Goal: Use online tool/utility: Utilize a website feature to perform a specific function

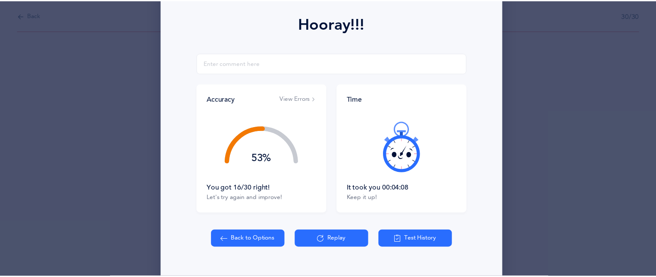
scroll to position [133, 0]
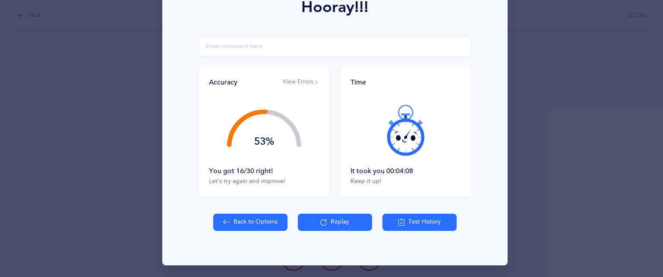
click at [226, 222] on icon at bounding box center [226, 222] width 7 height 9
select select "83"
select select "single"
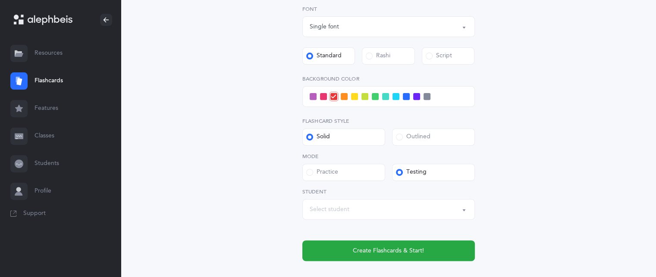
scroll to position [318, 0]
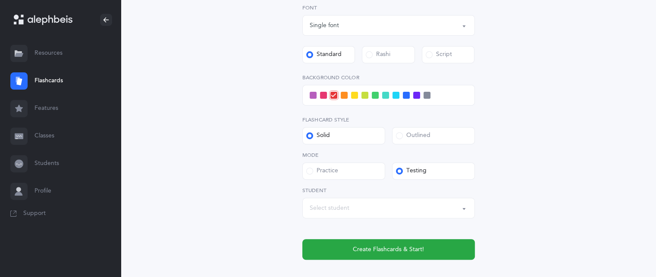
click at [433, 215] on div "Select student" at bounding box center [389, 208] width 158 height 15
type input "a"
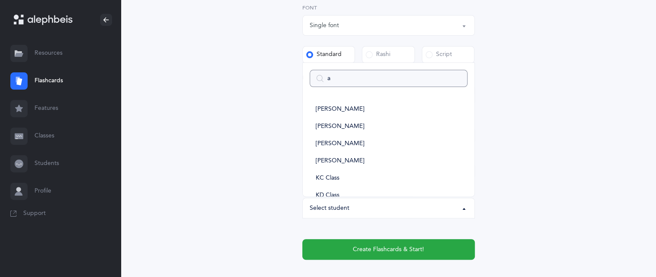
select select
type input "da"
select select
type input "da"
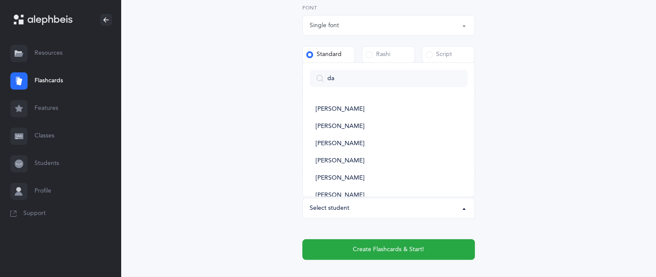
click at [349, 198] on button "Select student" at bounding box center [388, 208] width 173 height 21
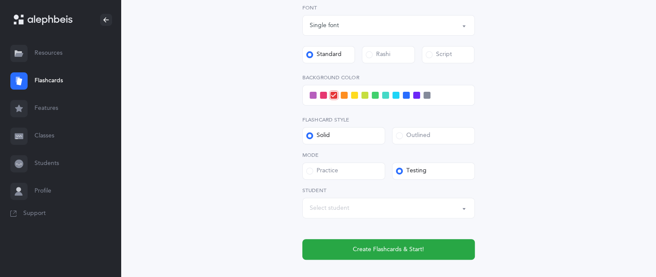
click at [340, 205] on div "Select student" at bounding box center [330, 208] width 40 height 9
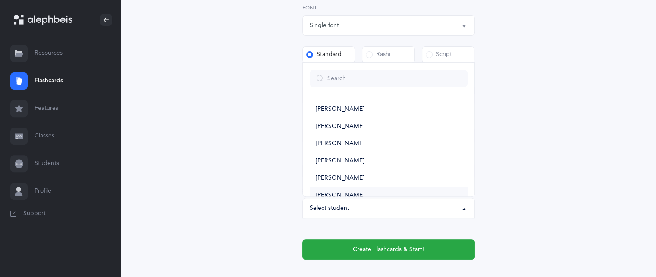
click at [343, 191] on link "[PERSON_NAME]" at bounding box center [389, 195] width 158 height 17
select select "14419"
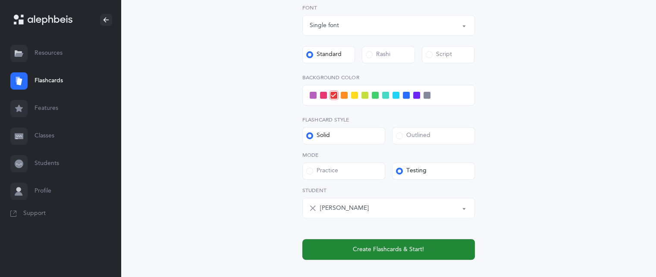
click at [353, 244] on button "Create Flashcards & Start!" at bounding box center [388, 249] width 173 height 21
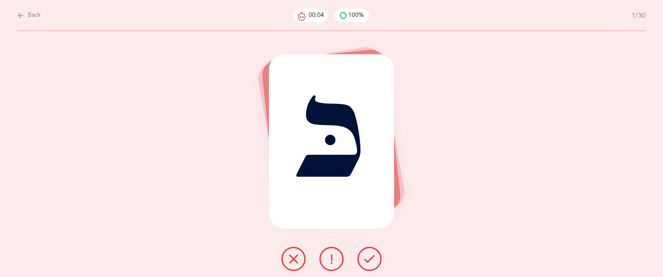
click at [357, 258] on div at bounding box center [331, 259] width 114 height 24
click at [369, 265] on button at bounding box center [369, 259] width 24 height 24
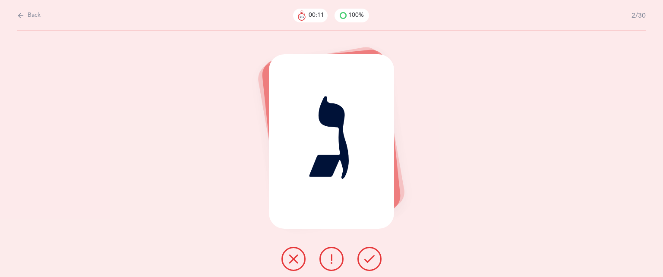
click at [296, 250] on button at bounding box center [293, 259] width 24 height 24
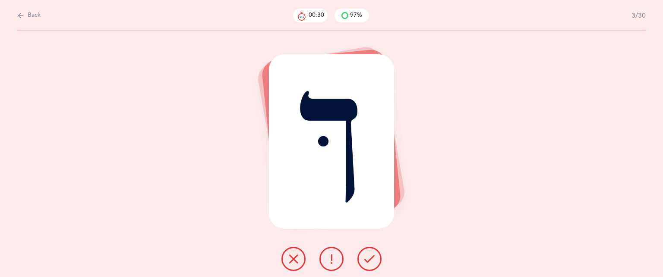
click at [291, 257] on icon at bounding box center [293, 259] width 10 height 10
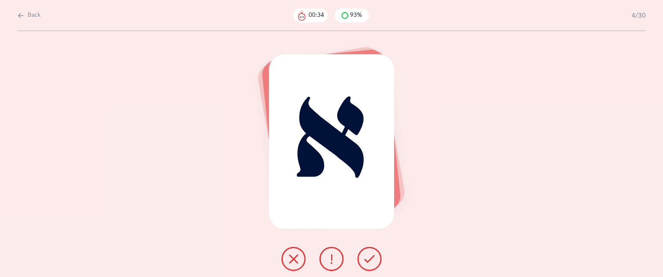
click at [376, 260] on button at bounding box center [369, 259] width 24 height 24
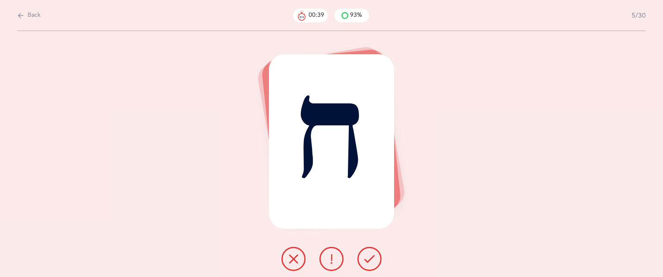
click at [298, 252] on button at bounding box center [293, 259] width 24 height 24
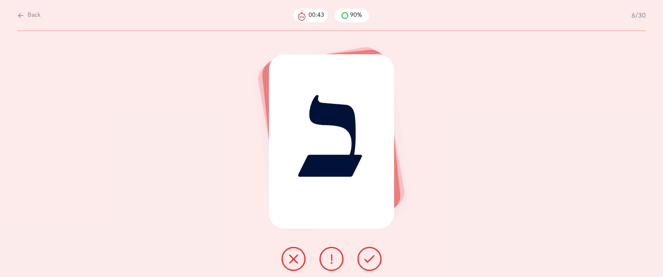
click at [375, 260] on button at bounding box center [369, 259] width 24 height 24
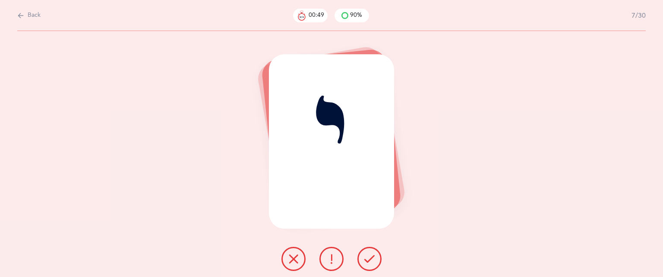
click at [292, 262] on icon at bounding box center [293, 259] width 10 height 10
click at [293, 264] on icon at bounding box center [293, 259] width 10 height 10
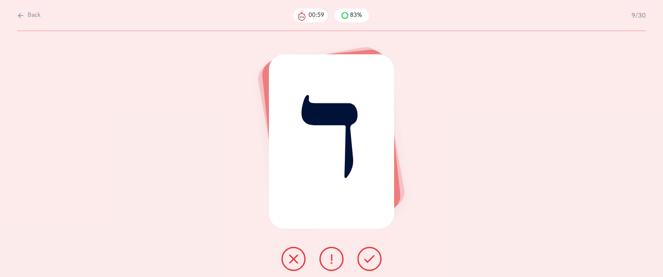
click at [293, 264] on icon at bounding box center [293, 259] width 10 height 10
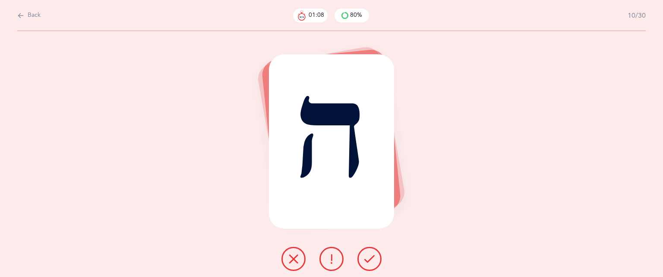
click at [371, 260] on icon at bounding box center [369, 259] width 10 height 10
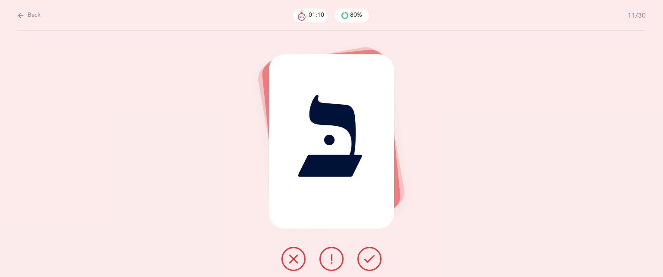
click at [371, 260] on icon at bounding box center [369, 259] width 10 height 10
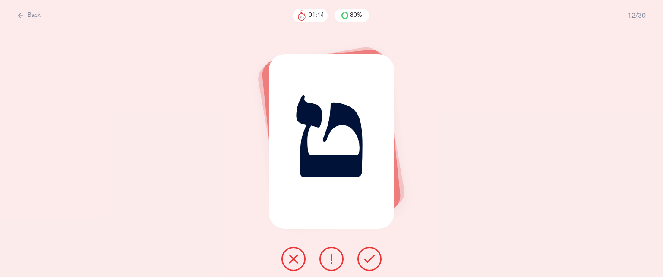
click at [293, 260] on icon at bounding box center [293, 259] width 10 height 10
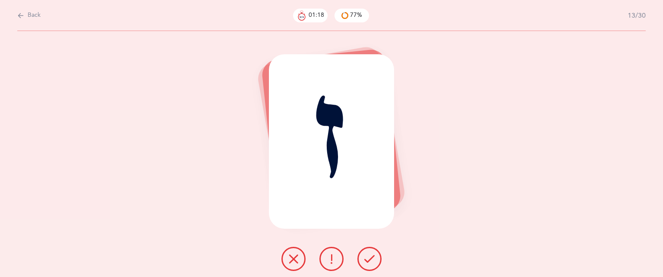
click at [373, 253] on button at bounding box center [369, 259] width 24 height 24
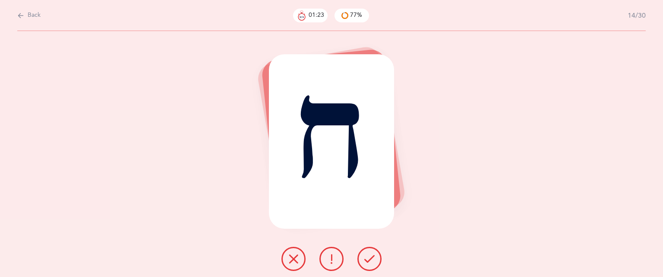
click at [296, 262] on icon at bounding box center [293, 259] width 10 height 10
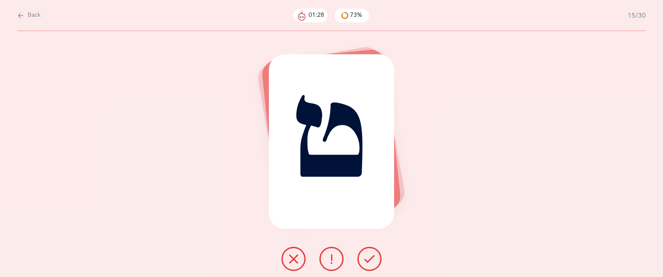
click at [297, 261] on icon at bounding box center [293, 259] width 10 height 10
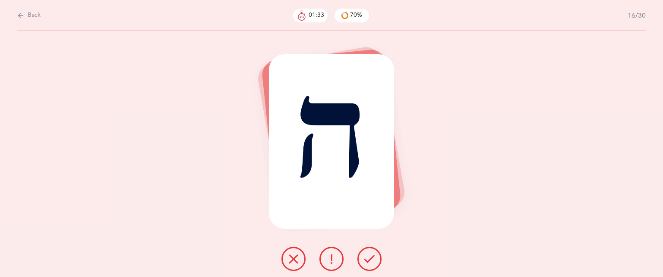
click at [287, 260] on button at bounding box center [293, 259] width 24 height 24
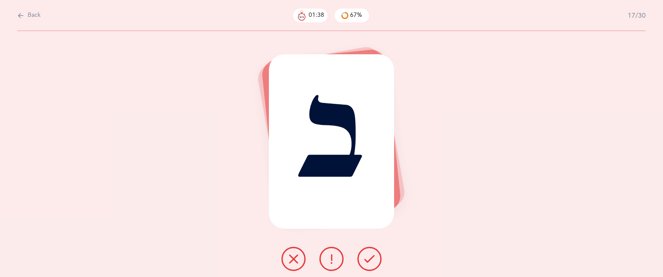
click at [362, 257] on button at bounding box center [369, 259] width 24 height 24
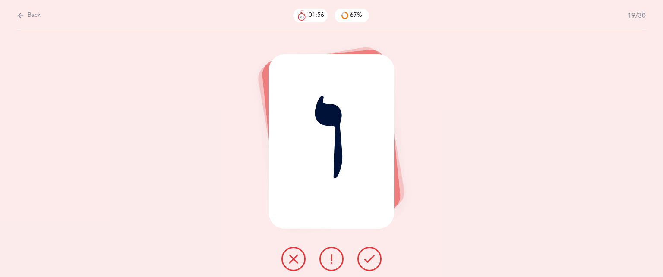
click at [296, 256] on icon at bounding box center [293, 259] width 10 height 10
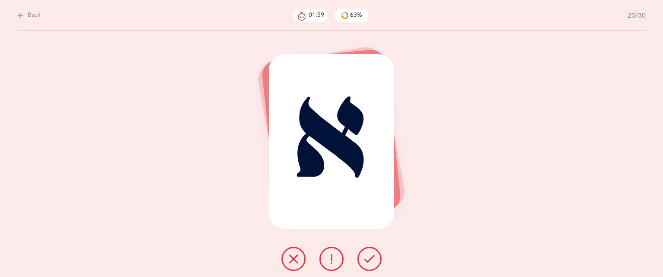
click at [365, 256] on icon at bounding box center [369, 259] width 10 height 10
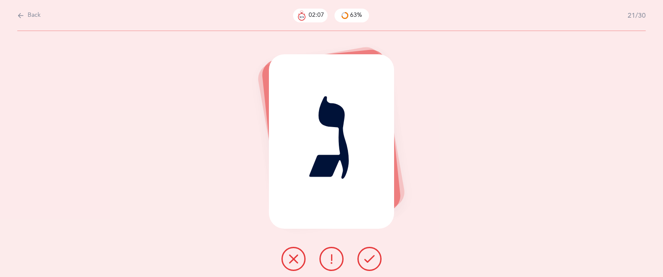
click at [365, 256] on icon at bounding box center [369, 259] width 10 height 10
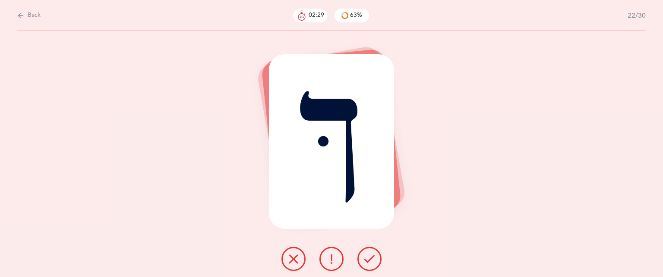
click at [296, 256] on icon at bounding box center [293, 259] width 10 height 10
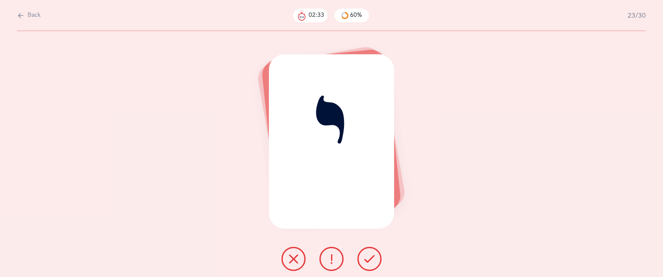
click at [296, 256] on icon at bounding box center [293, 259] width 10 height 10
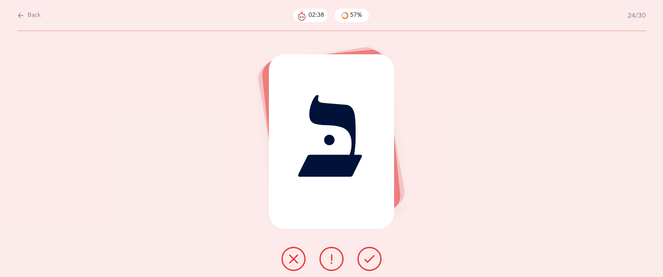
click at [368, 257] on icon at bounding box center [369, 259] width 10 height 10
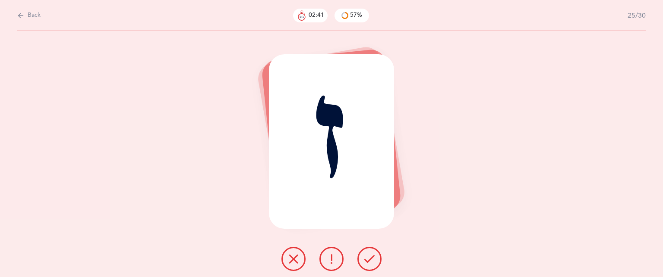
click at [370, 257] on icon at bounding box center [369, 259] width 10 height 10
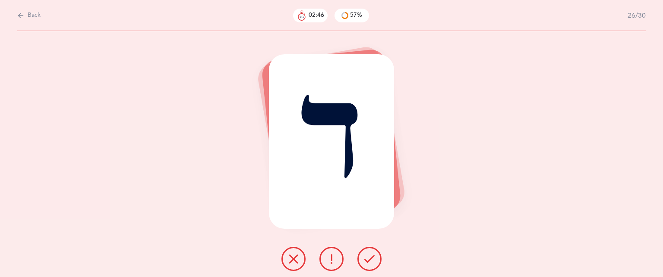
click at [299, 254] on button at bounding box center [293, 259] width 24 height 24
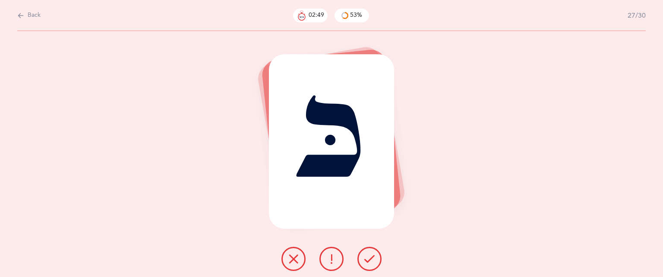
click at [370, 255] on icon at bounding box center [369, 259] width 10 height 10
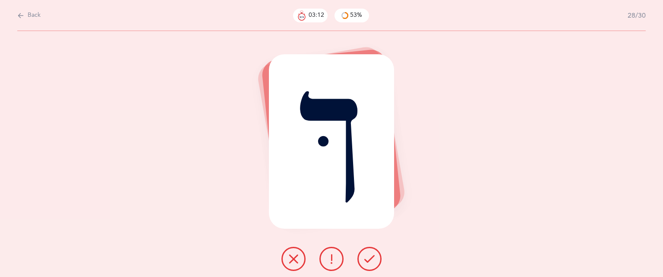
click at [295, 250] on button at bounding box center [293, 259] width 24 height 24
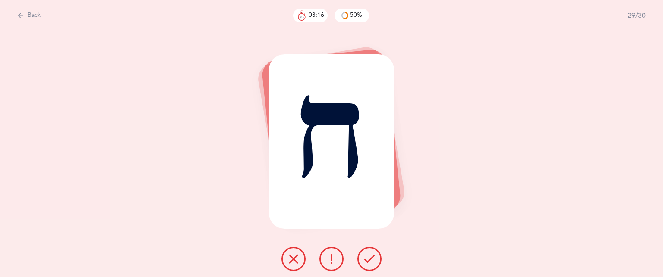
click at [293, 255] on icon at bounding box center [293, 259] width 10 height 10
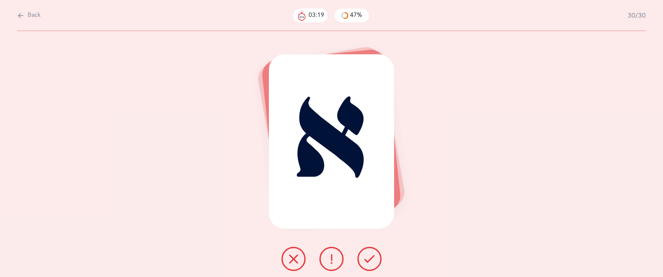
click at [359, 253] on button at bounding box center [369, 259] width 24 height 24
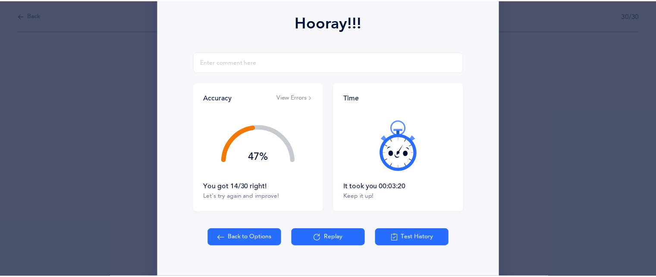
scroll to position [133, 0]
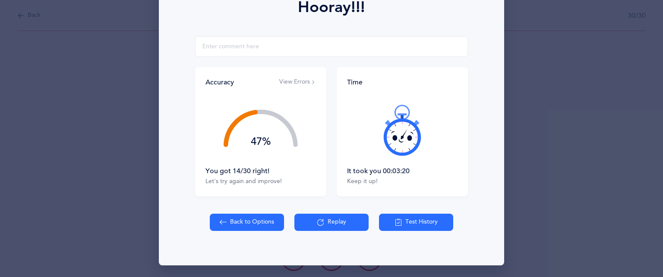
click at [239, 224] on button "Back to Options" at bounding box center [247, 222] width 74 height 17
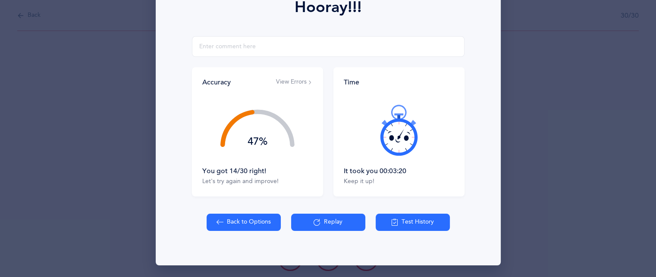
select select "83"
select select "single"
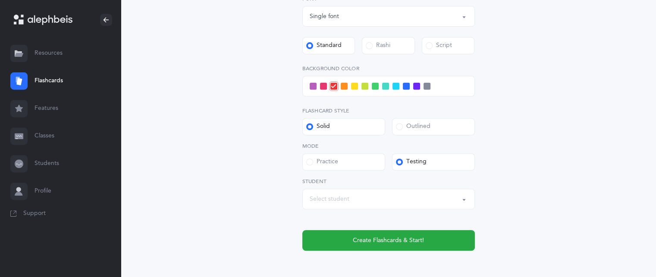
scroll to position [333, 0]
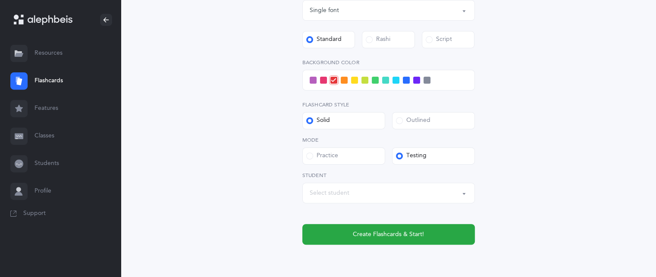
click at [450, 198] on div "Select student" at bounding box center [389, 193] width 158 height 15
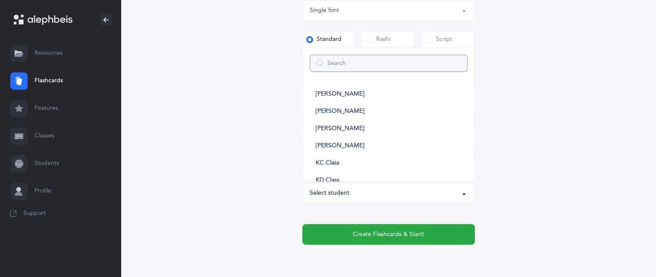
type input "e"
select select
type input "em"
select select
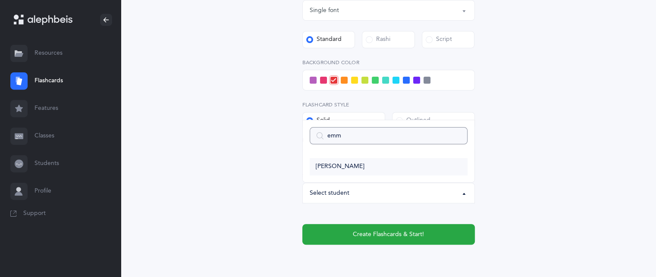
type input "emm"
click at [407, 172] on link "[PERSON_NAME]" at bounding box center [389, 166] width 158 height 17
select select "14406"
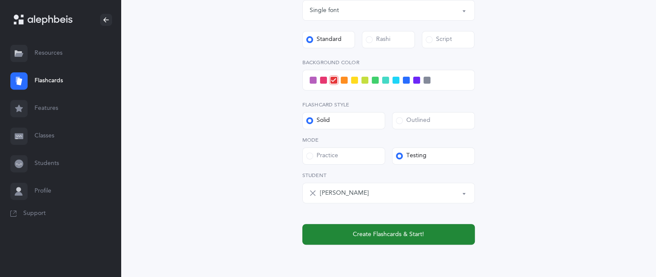
click at [380, 239] on span "Create Flashcards & Start!" at bounding box center [388, 234] width 71 height 9
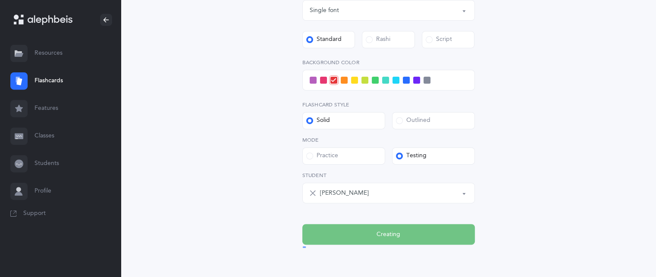
scroll to position [0, 0]
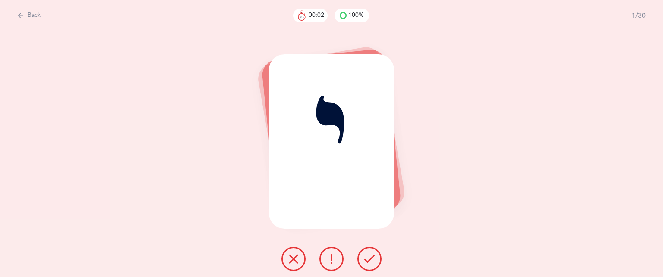
click at [293, 253] on button at bounding box center [293, 259] width 24 height 24
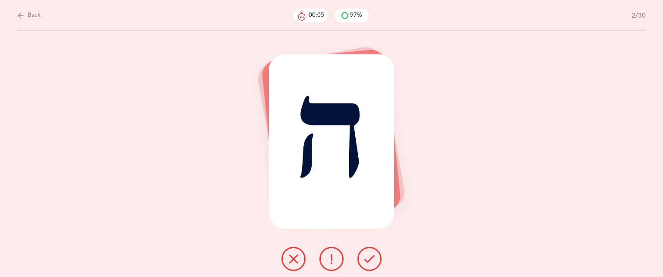
click at [293, 254] on icon at bounding box center [293, 259] width 10 height 10
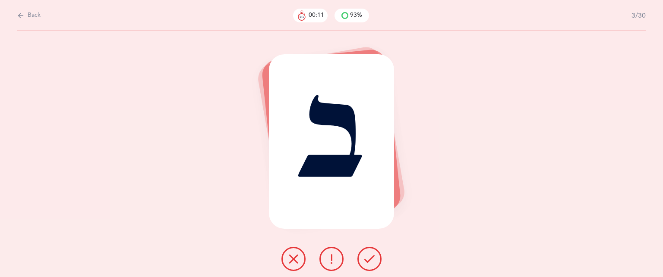
click at [295, 257] on icon at bounding box center [293, 259] width 10 height 10
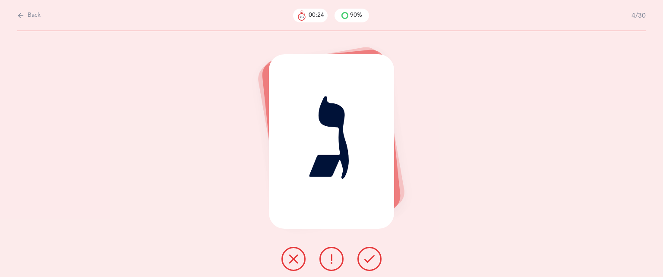
click at [31, 15] on span "Back" at bounding box center [34, 15] width 13 height 9
select select "83"
select select "single"
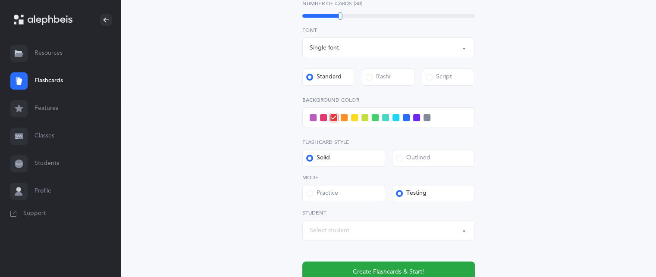
scroll to position [308, 0]
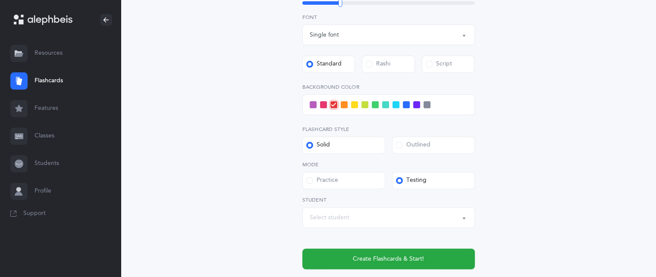
click at [385, 219] on div "Select student" at bounding box center [389, 218] width 158 height 15
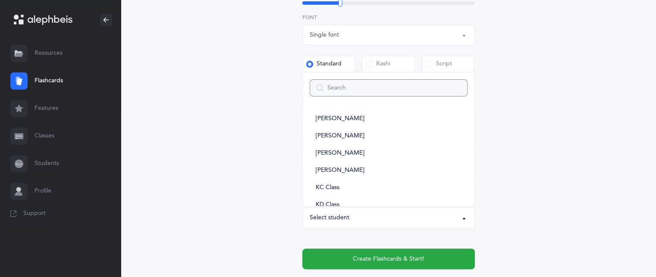
type input "e"
select select
type input "emm"
select select
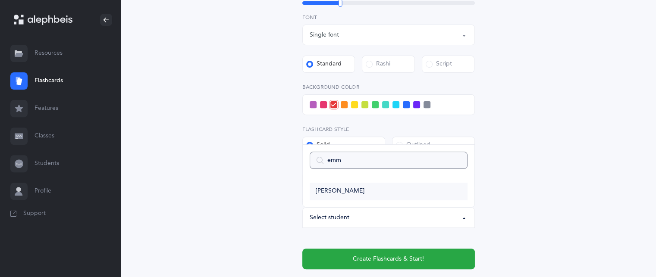
type input "emm"
click at [363, 192] on link "[PERSON_NAME]" at bounding box center [389, 191] width 158 height 17
select select "14406"
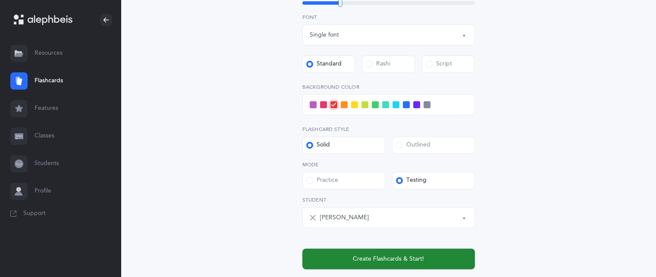
click at [335, 264] on button "Create Flashcards & Start!" at bounding box center [388, 259] width 173 height 21
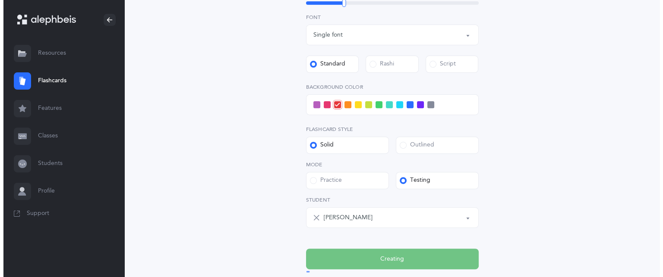
scroll to position [0, 0]
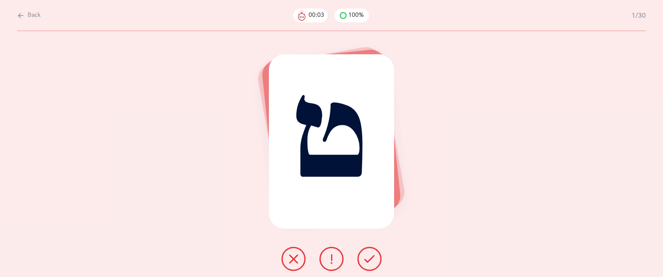
click at [299, 260] on button at bounding box center [293, 259] width 24 height 24
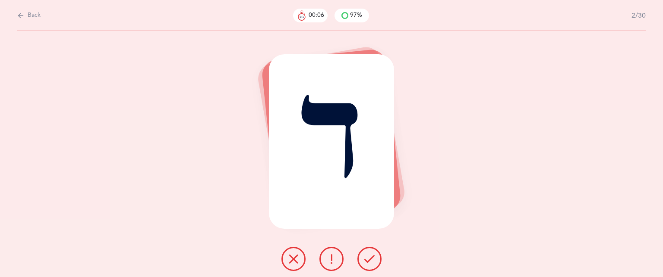
click at [299, 264] on button at bounding box center [293, 259] width 24 height 24
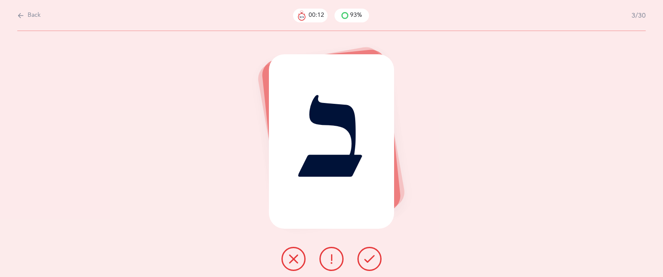
click at [375, 254] on button at bounding box center [369, 259] width 24 height 24
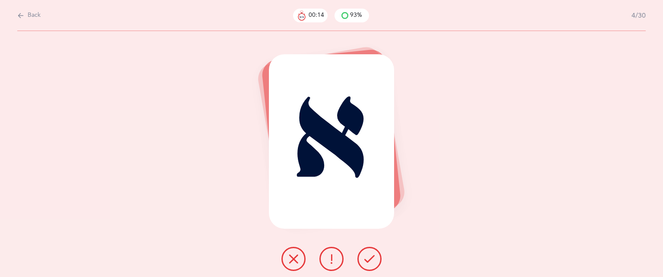
click at [292, 258] on icon at bounding box center [293, 259] width 10 height 10
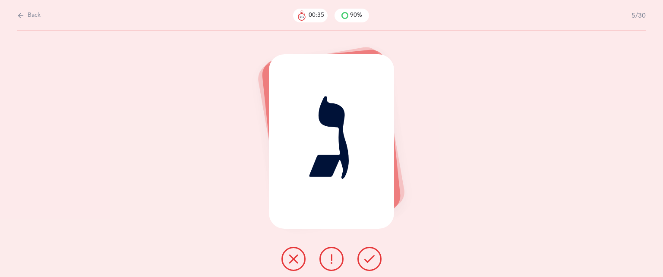
click at [292, 260] on icon at bounding box center [293, 259] width 10 height 10
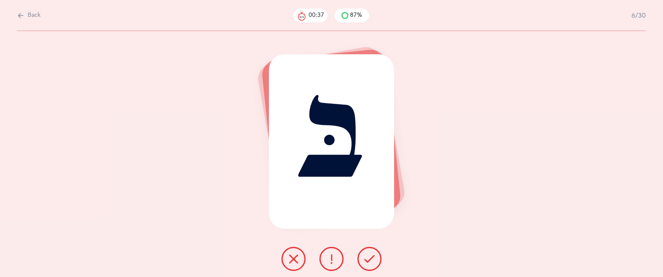
click at [361, 260] on button at bounding box center [369, 259] width 24 height 24
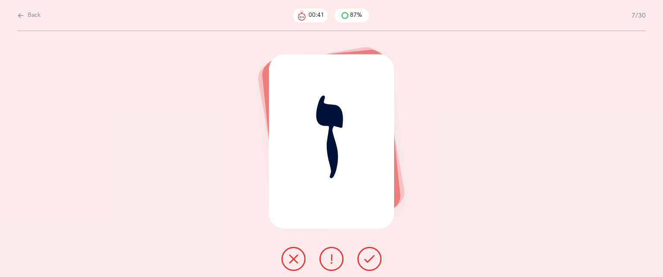
click at [299, 258] on button at bounding box center [293, 259] width 24 height 24
click at [299, 257] on button at bounding box center [293, 259] width 24 height 24
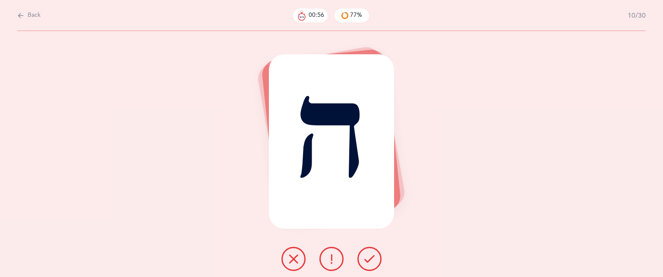
click at [369, 260] on icon at bounding box center [369, 259] width 10 height 10
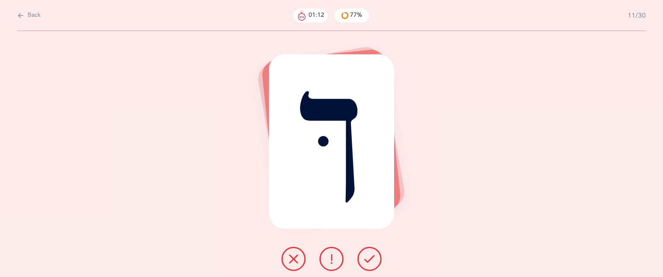
click at [369, 260] on icon at bounding box center [369, 259] width 10 height 10
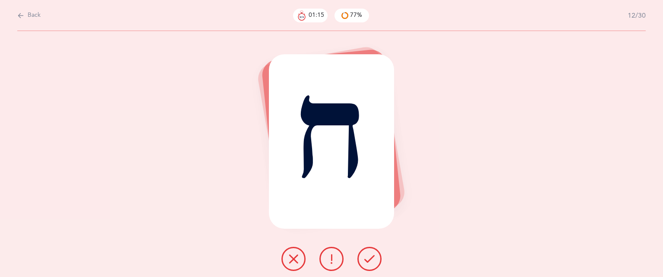
click at [293, 258] on icon at bounding box center [293, 259] width 10 height 10
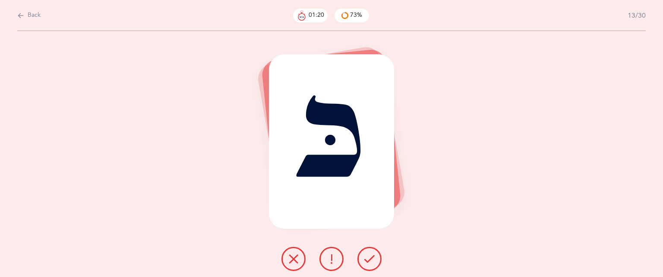
click at [367, 262] on icon at bounding box center [369, 259] width 10 height 10
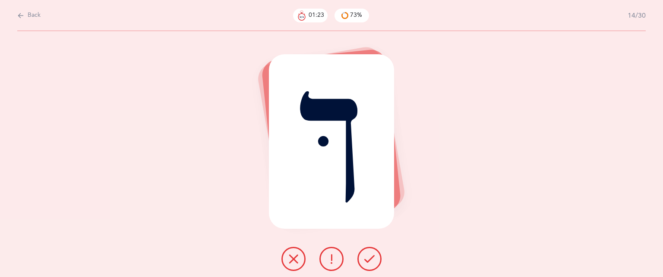
click at [367, 262] on icon at bounding box center [369, 259] width 10 height 10
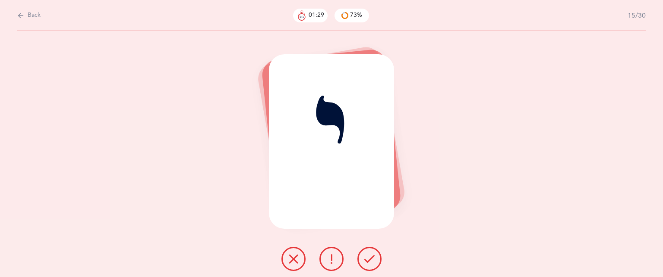
click at [287, 252] on button at bounding box center [293, 259] width 24 height 24
click at [292, 268] on button at bounding box center [293, 259] width 24 height 24
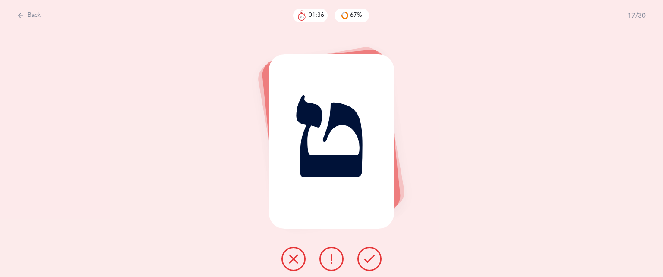
click at [292, 268] on button at bounding box center [293, 259] width 24 height 24
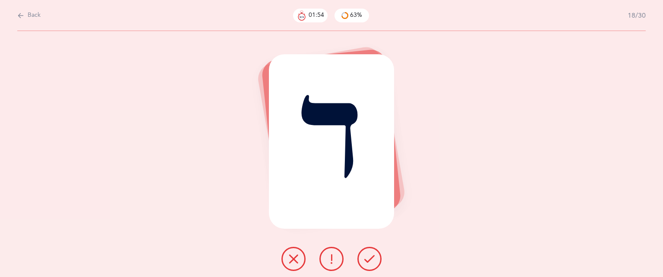
click at [294, 260] on icon at bounding box center [293, 259] width 10 height 10
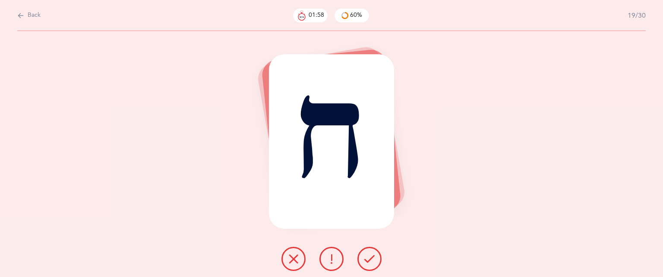
click at [371, 258] on icon at bounding box center [369, 259] width 10 height 10
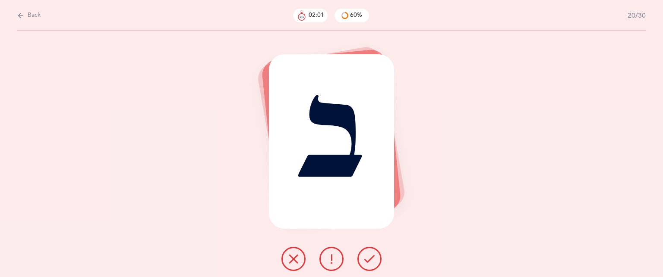
click at [371, 258] on icon at bounding box center [369, 259] width 10 height 10
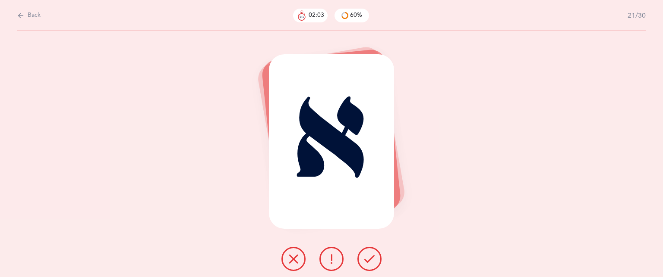
click at [372, 255] on icon at bounding box center [369, 259] width 10 height 10
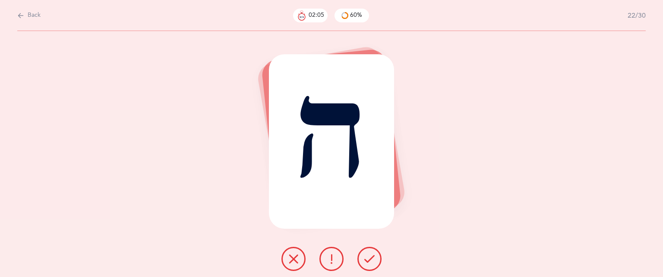
click at [372, 255] on icon at bounding box center [369, 259] width 10 height 10
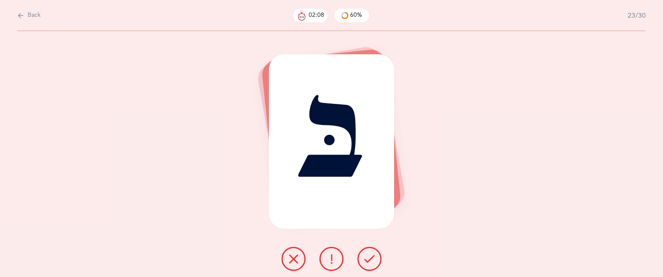
click at [374, 253] on button at bounding box center [369, 259] width 24 height 24
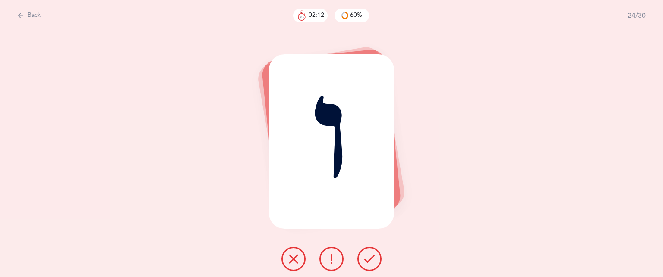
click at [296, 253] on button at bounding box center [293, 259] width 24 height 24
click at [299, 252] on button at bounding box center [293, 259] width 24 height 24
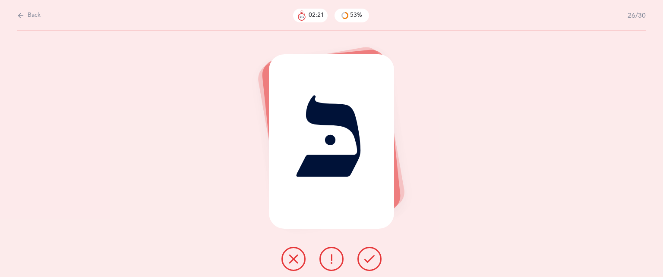
click at [299, 252] on button at bounding box center [293, 259] width 24 height 24
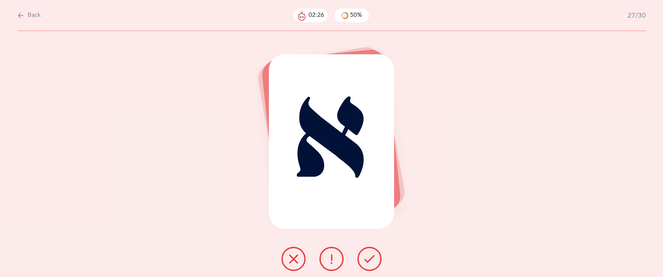
click at [326, 257] on icon at bounding box center [331, 259] width 10 height 10
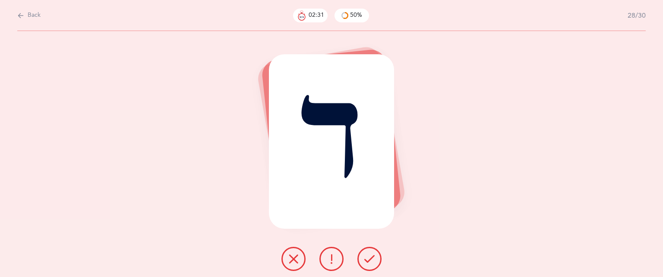
click at [326, 257] on icon at bounding box center [331, 259] width 10 height 10
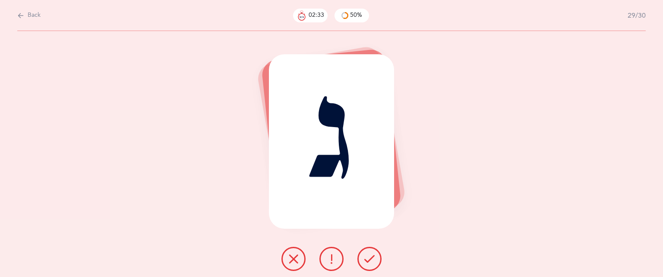
click at [293, 259] on icon at bounding box center [293, 259] width 10 height 10
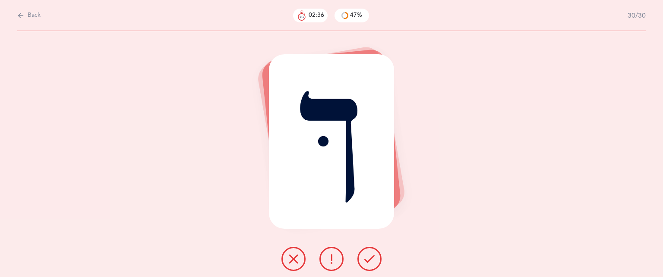
click at [369, 255] on icon at bounding box center [369, 259] width 10 height 10
